Goal: Use online tool/utility: Utilize a website feature to perform a specific function

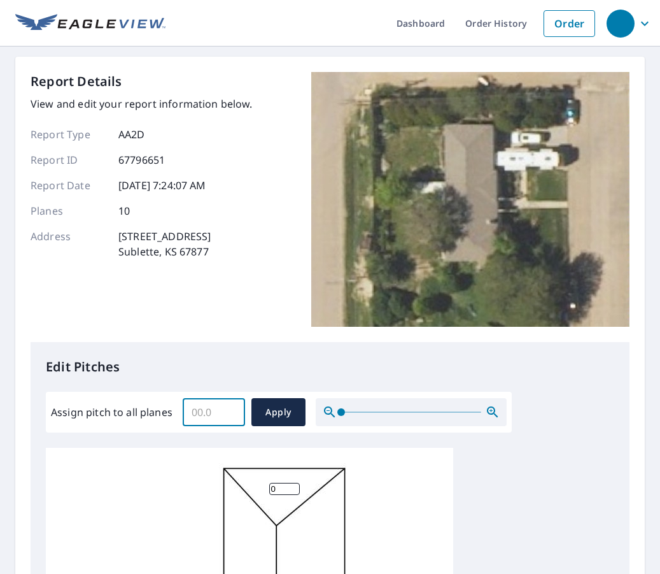
click at [188, 410] on input "Assign pitch to all planes" at bounding box center [214, 412] width 62 height 36
type input "3"
click at [283, 421] on button "Apply" at bounding box center [278, 412] width 54 height 28
type input "3"
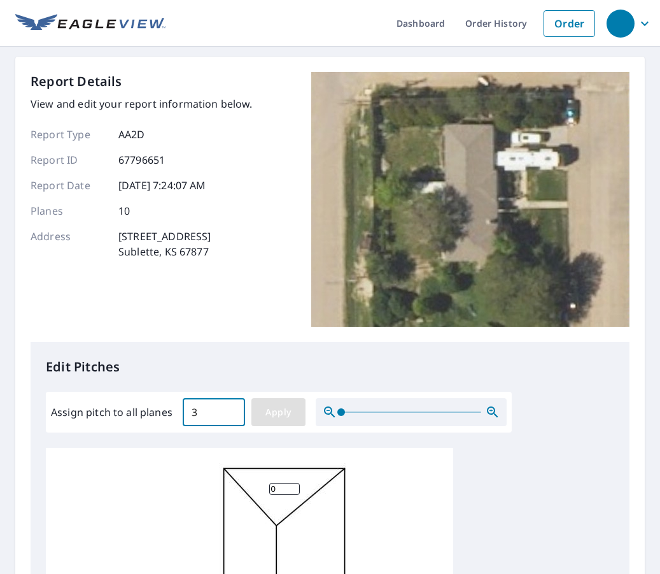
type input "3"
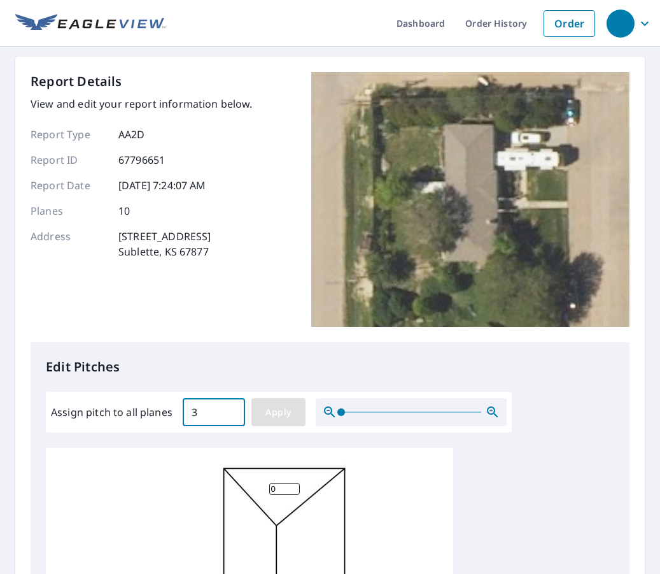
type input "3"
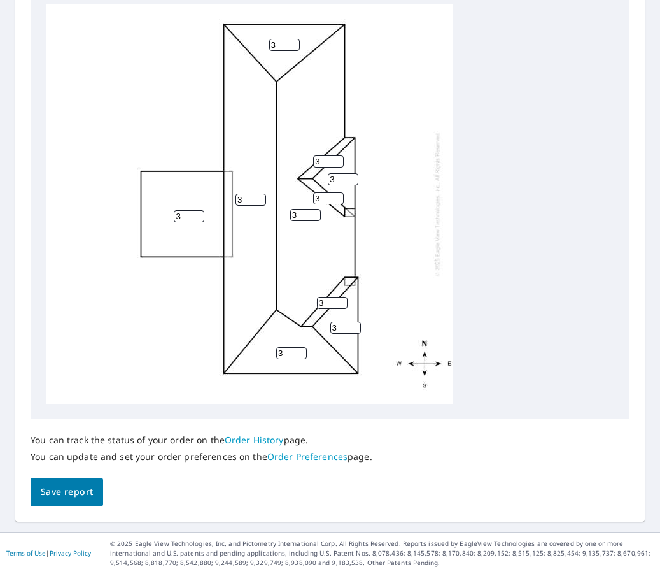
click at [187, 215] on input "3" at bounding box center [189, 216] width 31 height 12
drag, startPoint x: 187, startPoint y: 215, endPoint x: 141, endPoint y: 204, distance: 47.1
click at [141, 204] on div "3 3 3 3 3 3 3 3 3 3" at bounding box center [249, 204] width 407 height 400
type input "1"
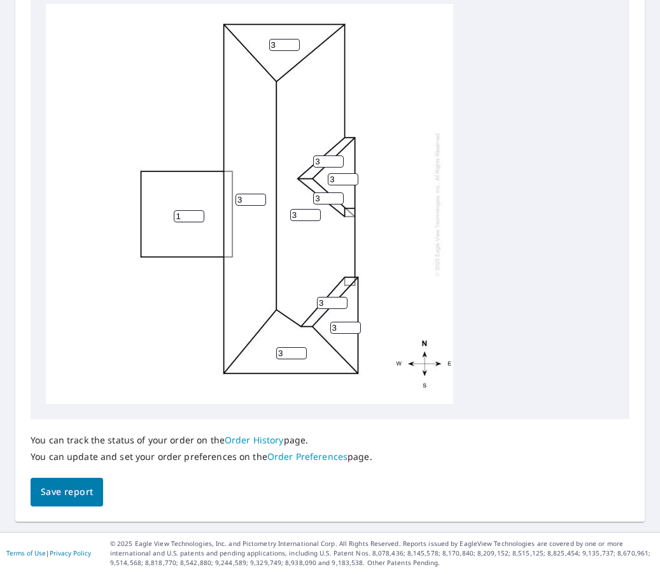
click at [76, 495] on span "Save report" at bounding box center [67, 492] width 52 height 16
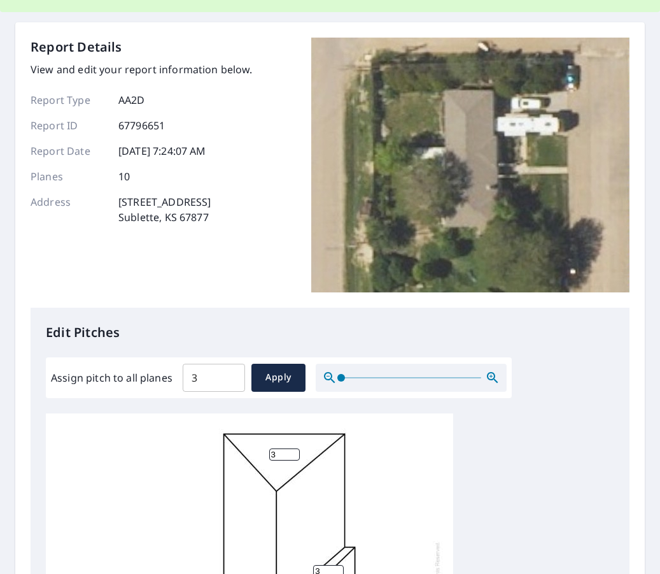
scroll to position [0, 0]
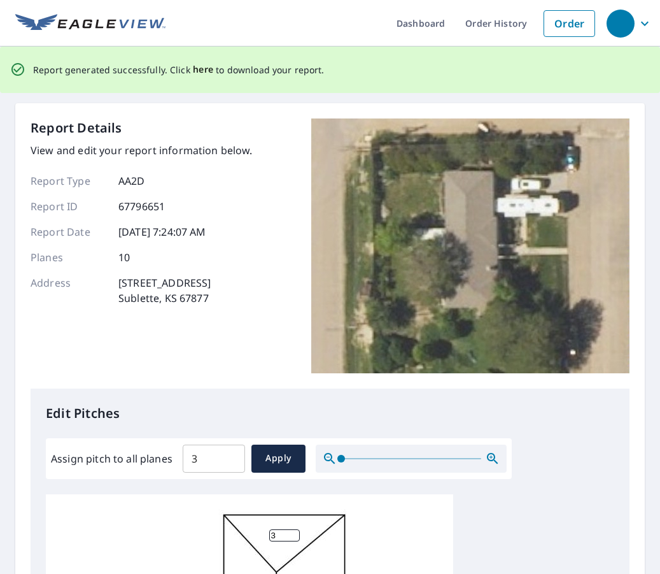
click at [200, 65] on span "here" at bounding box center [203, 70] width 21 height 16
